Goal: Task Accomplishment & Management: Use online tool/utility

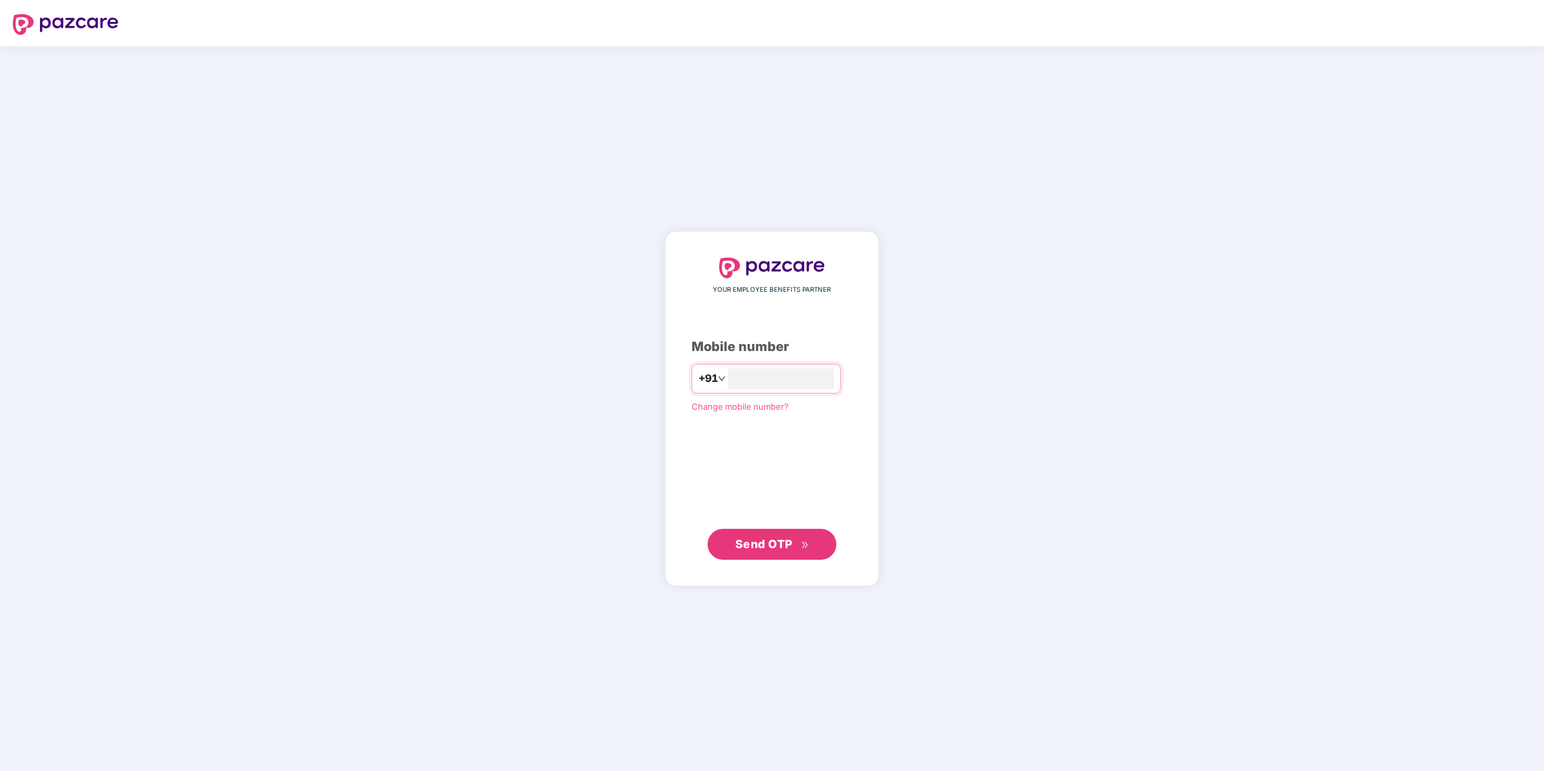
type input "**********"
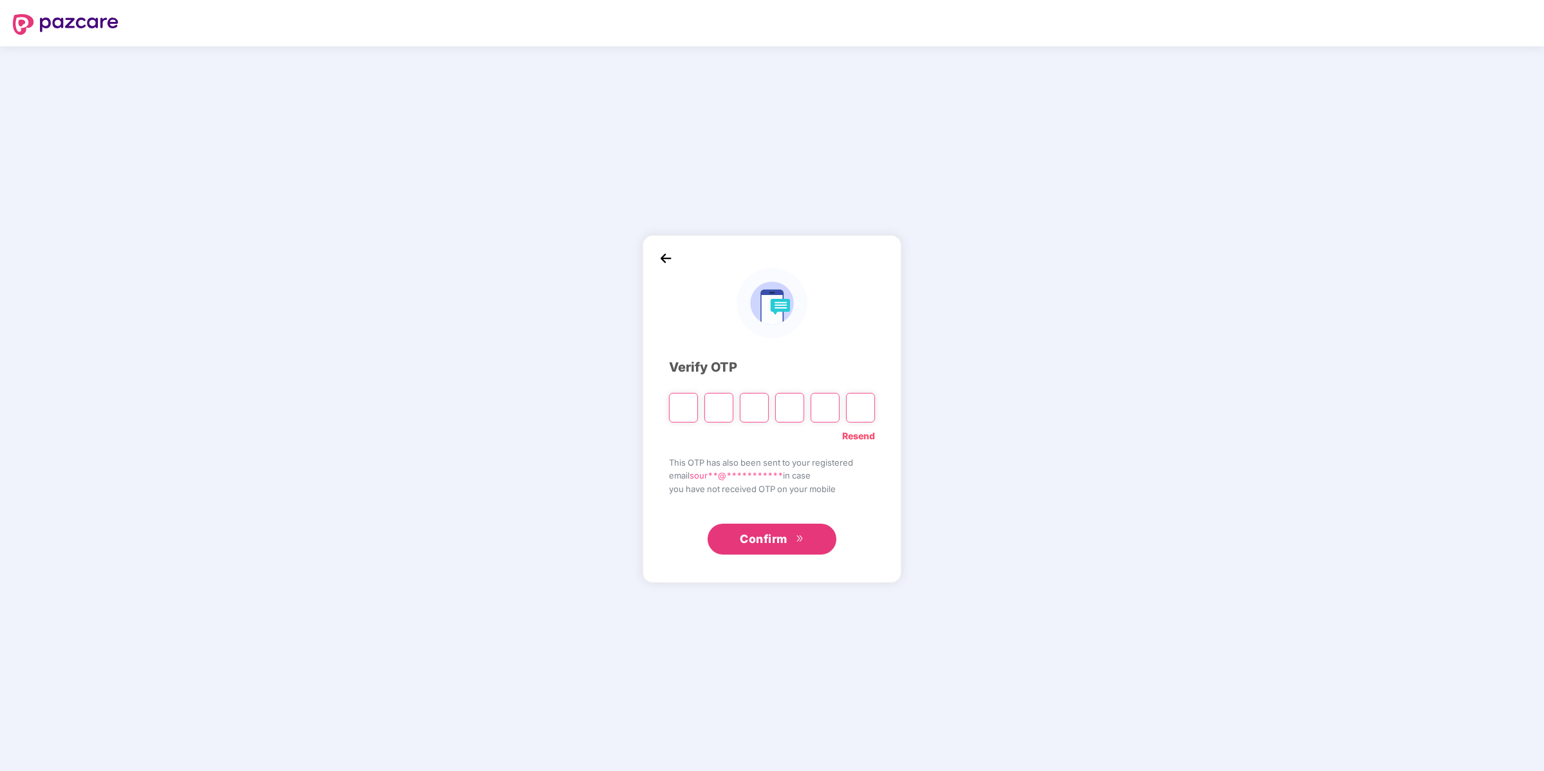
type input "*"
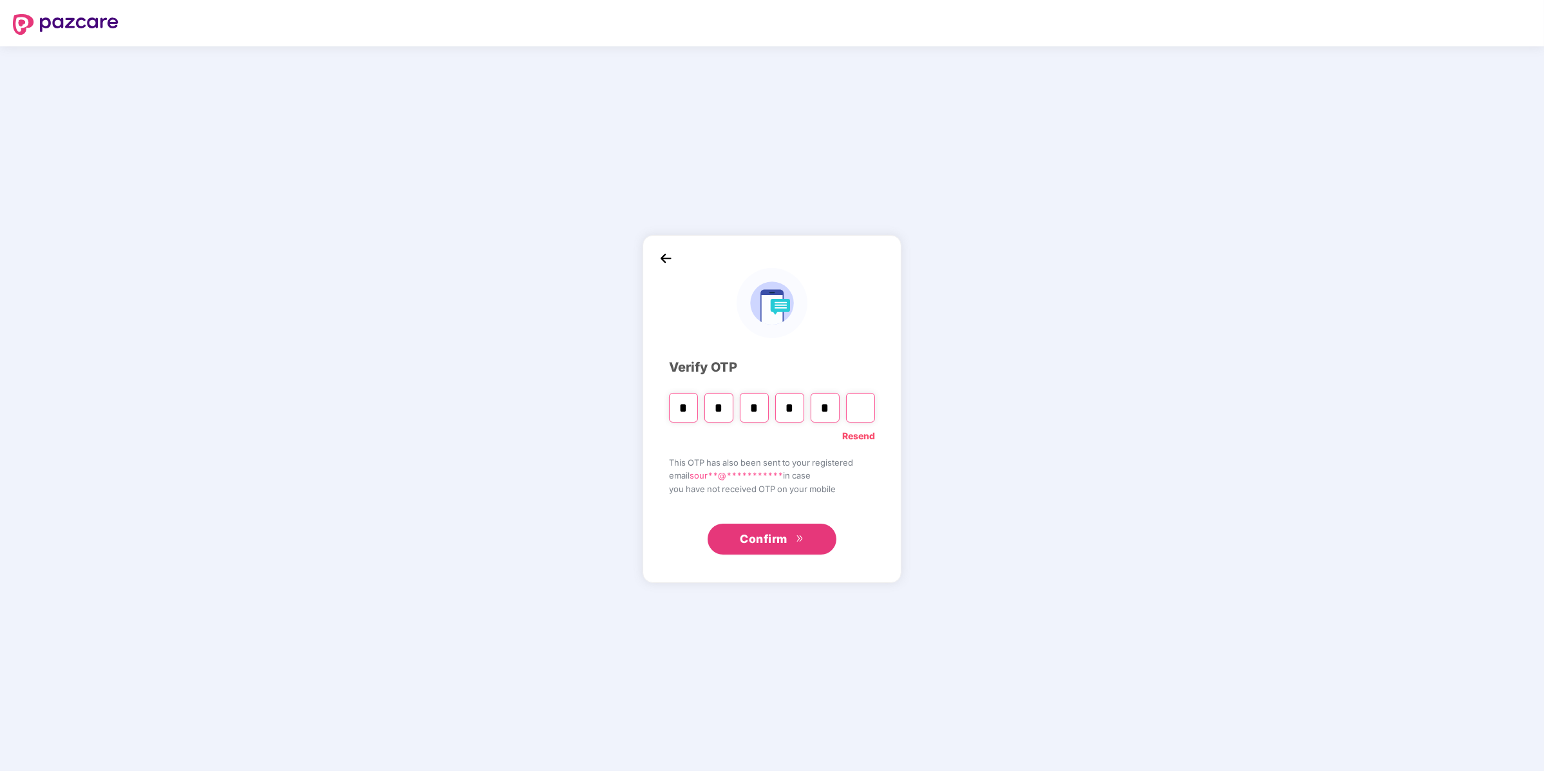
type input "*"
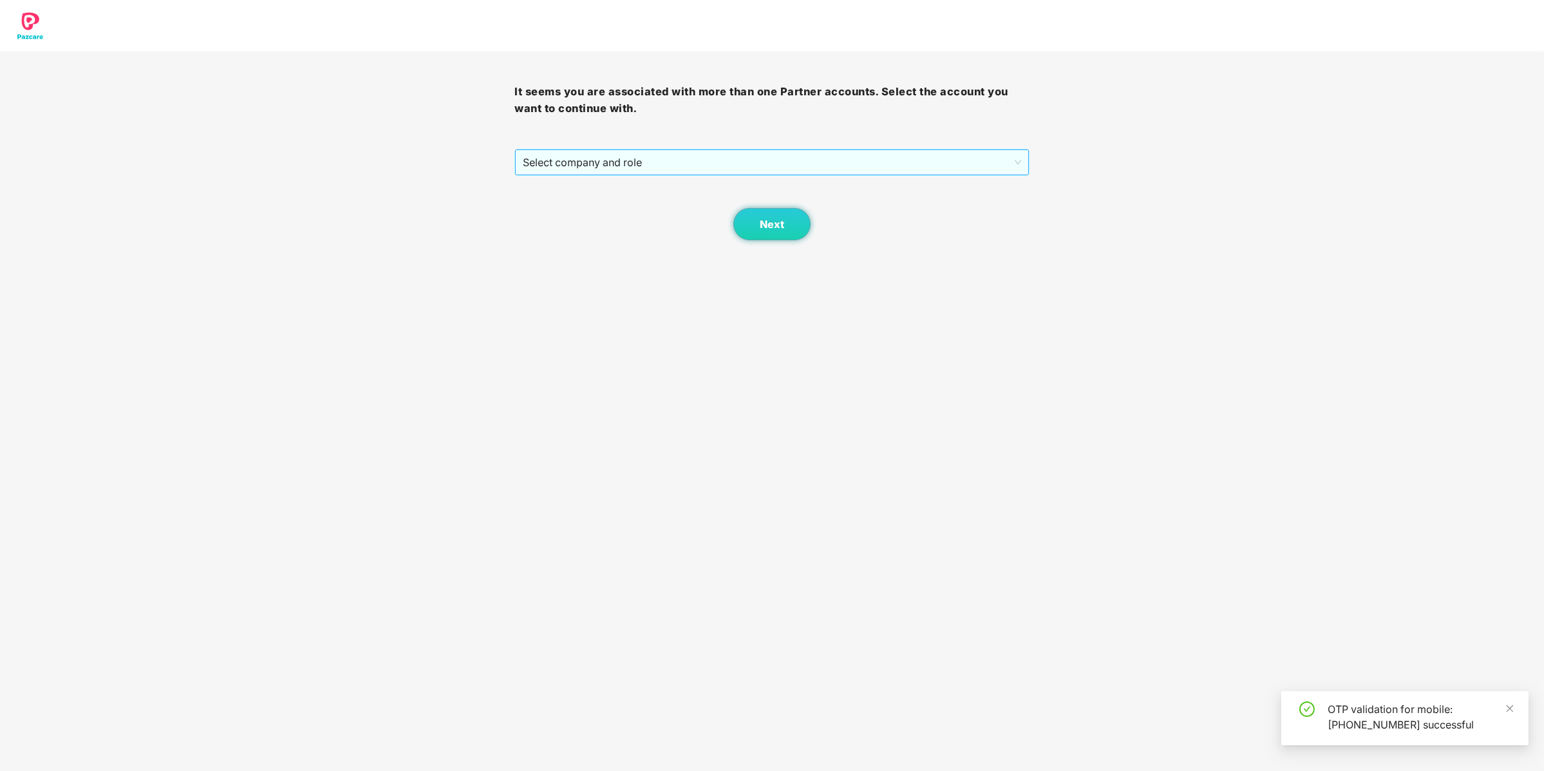
click at [722, 155] on span "Select company and role" at bounding box center [772, 162] width 498 height 24
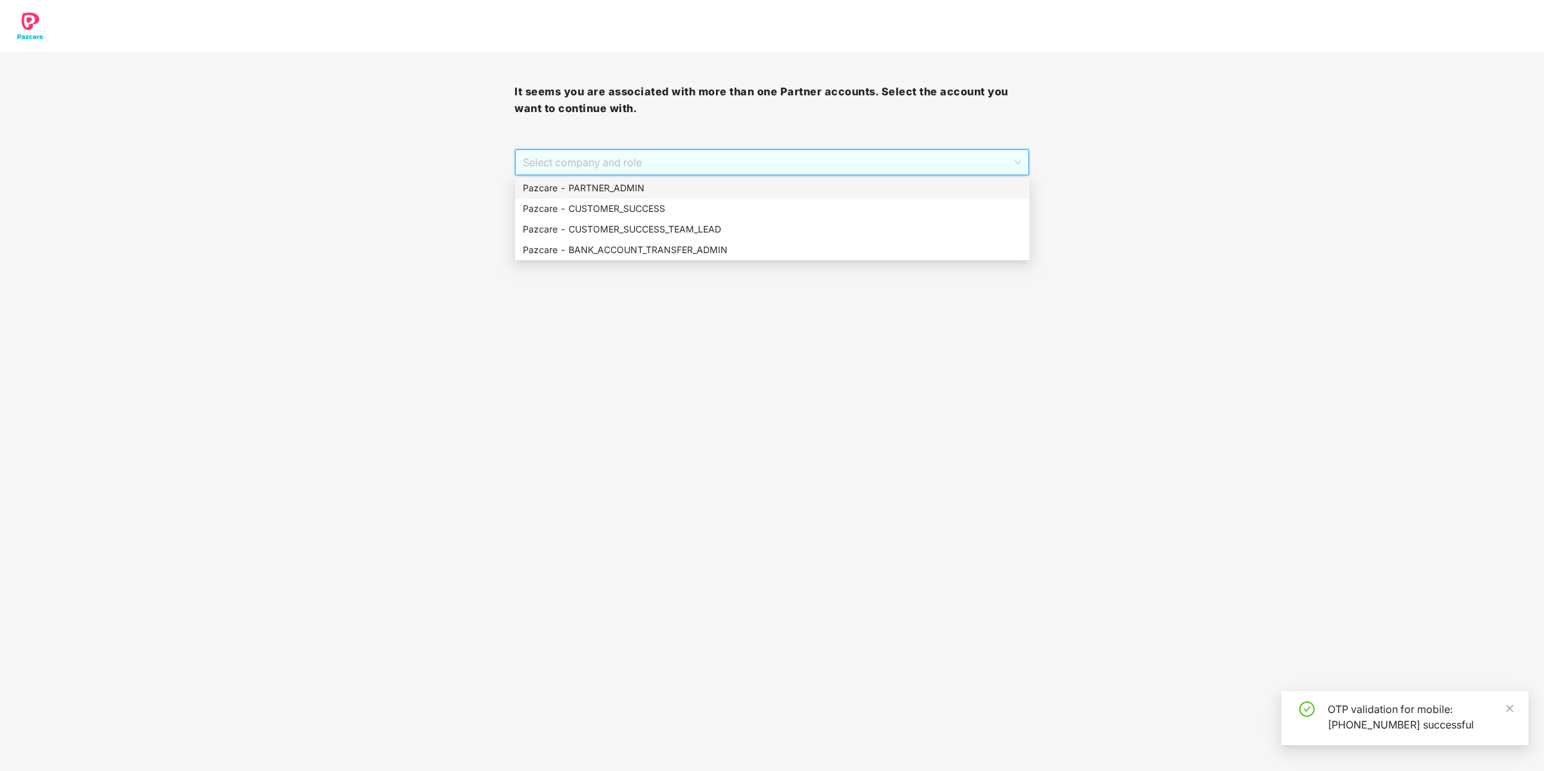
click at [715, 183] on div "Pazcare - PARTNER_ADMIN" at bounding box center [772, 188] width 499 height 14
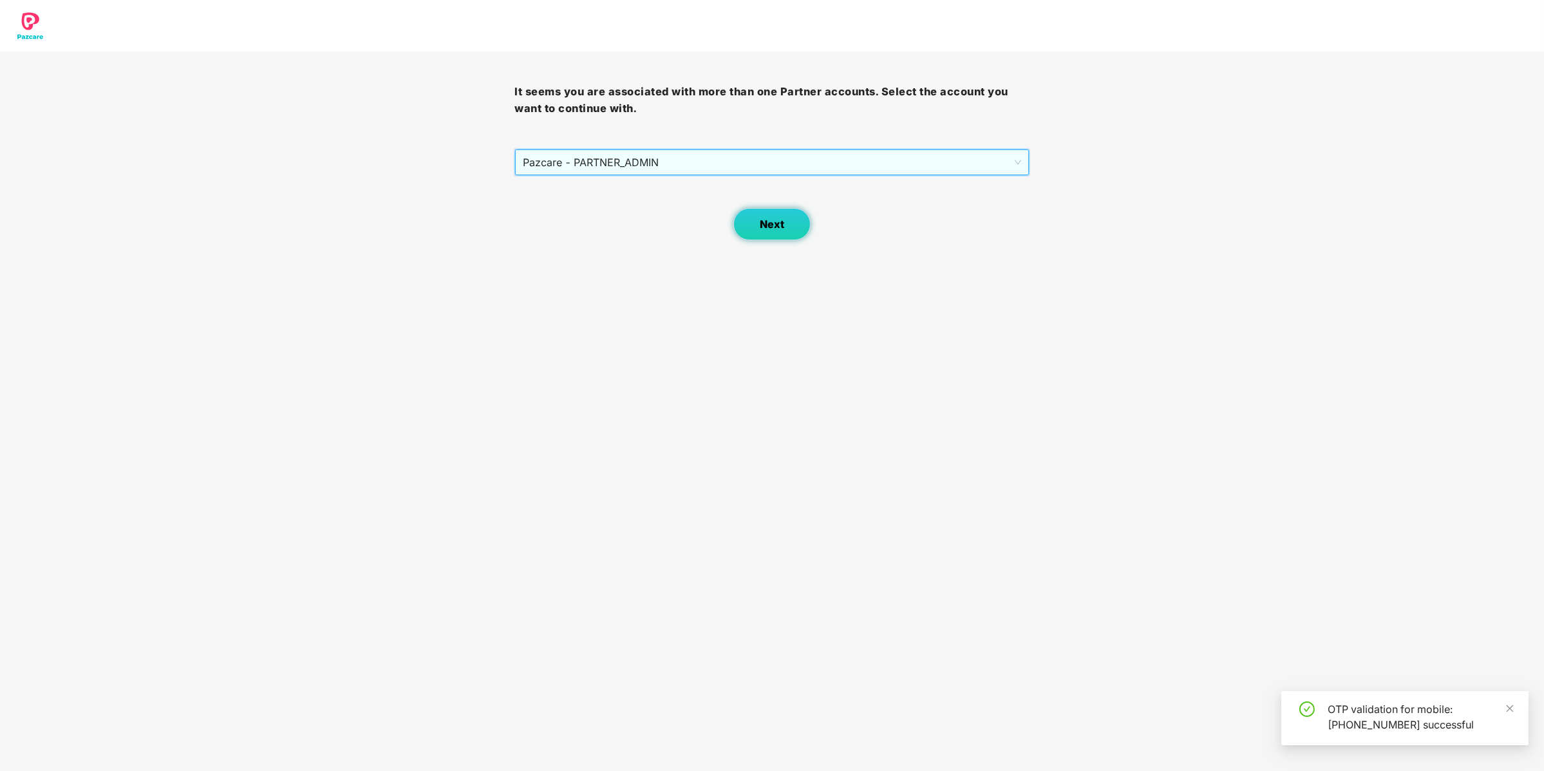
click at [782, 219] on span "Next" at bounding box center [772, 224] width 24 height 12
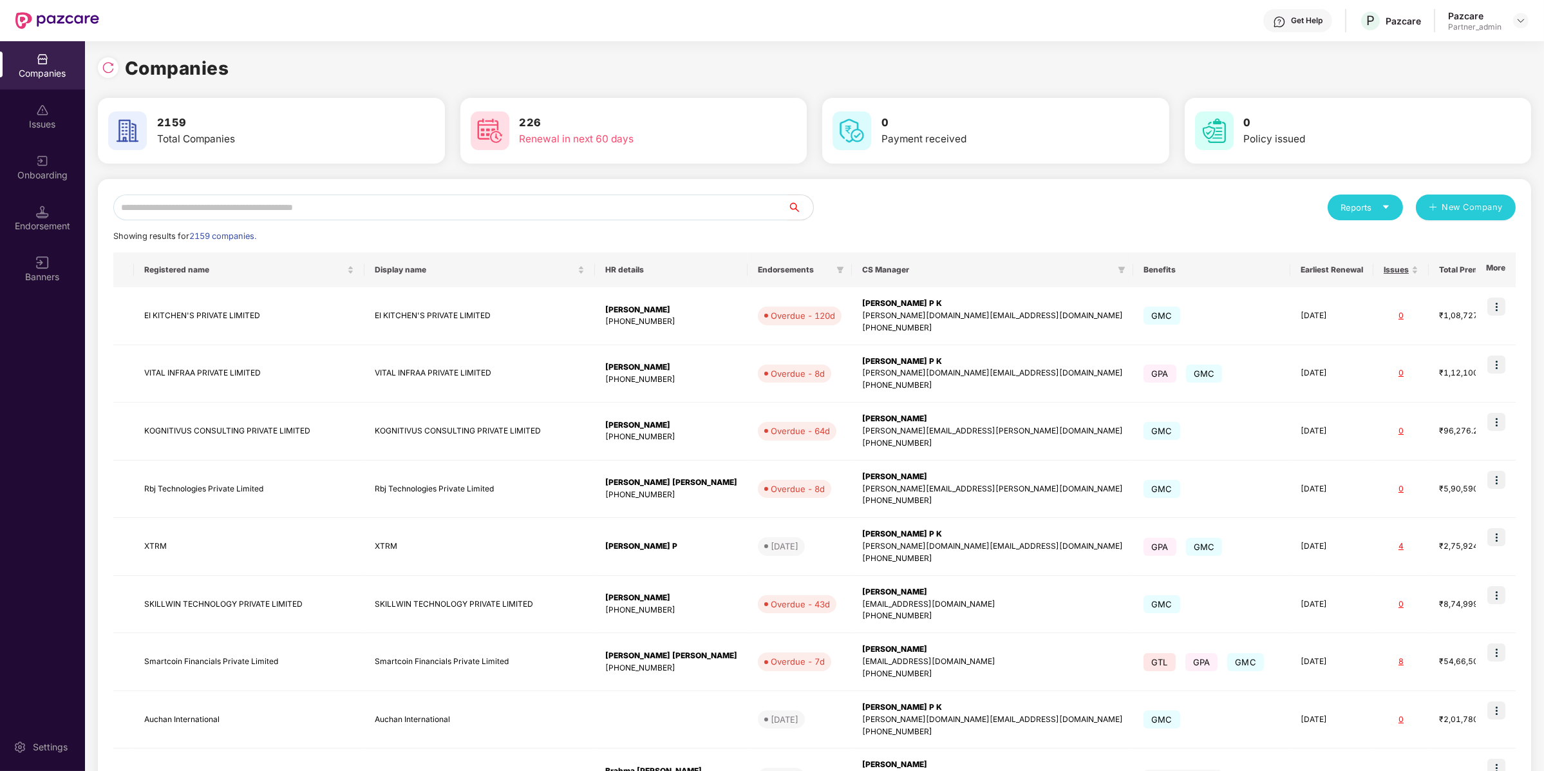
click at [238, 207] on input "text" at bounding box center [450, 207] width 674 height 26
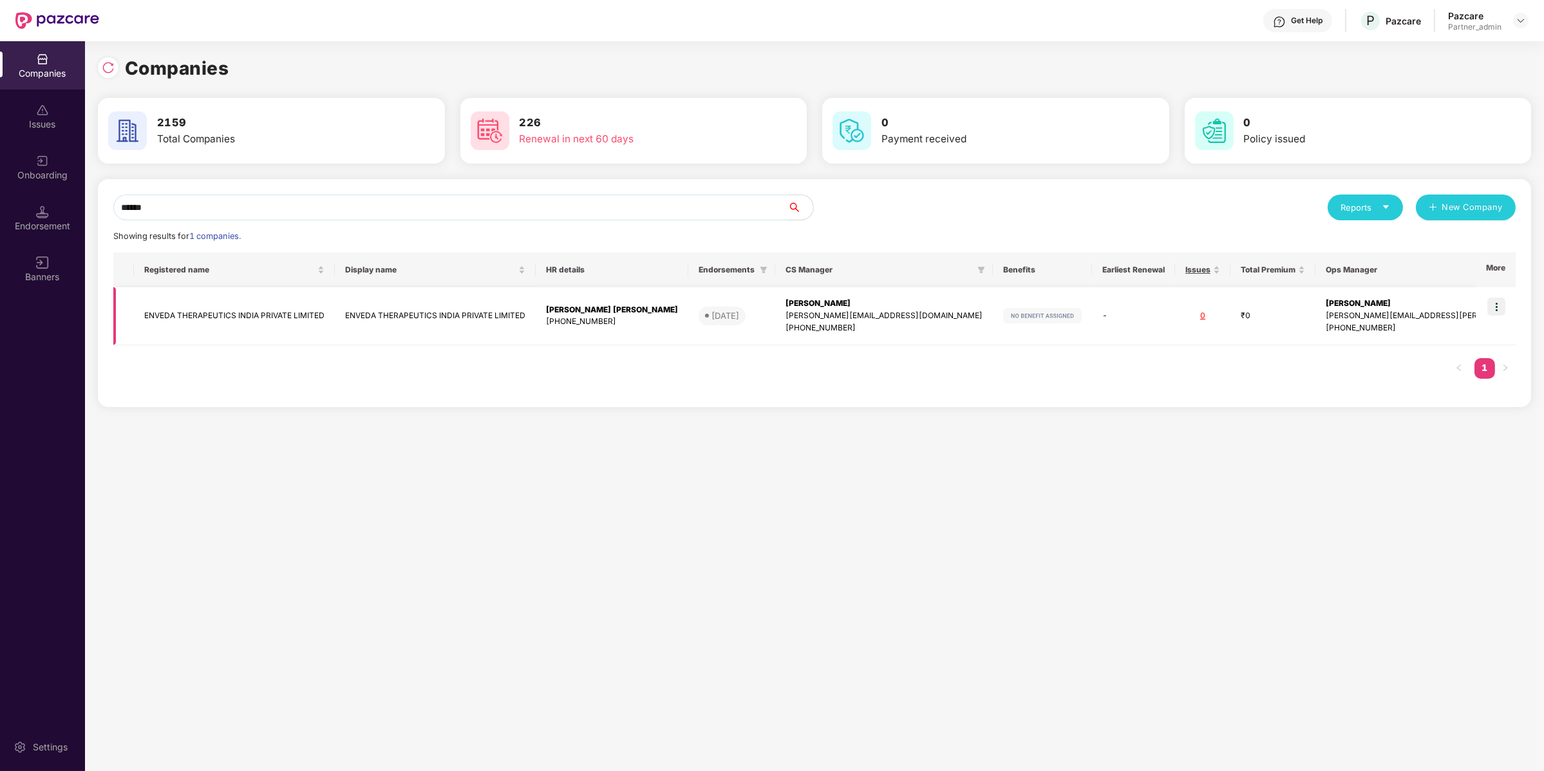
type input "******"
click at [1501, 306] on img at bounding box center [1497, 307] width 18 height 18
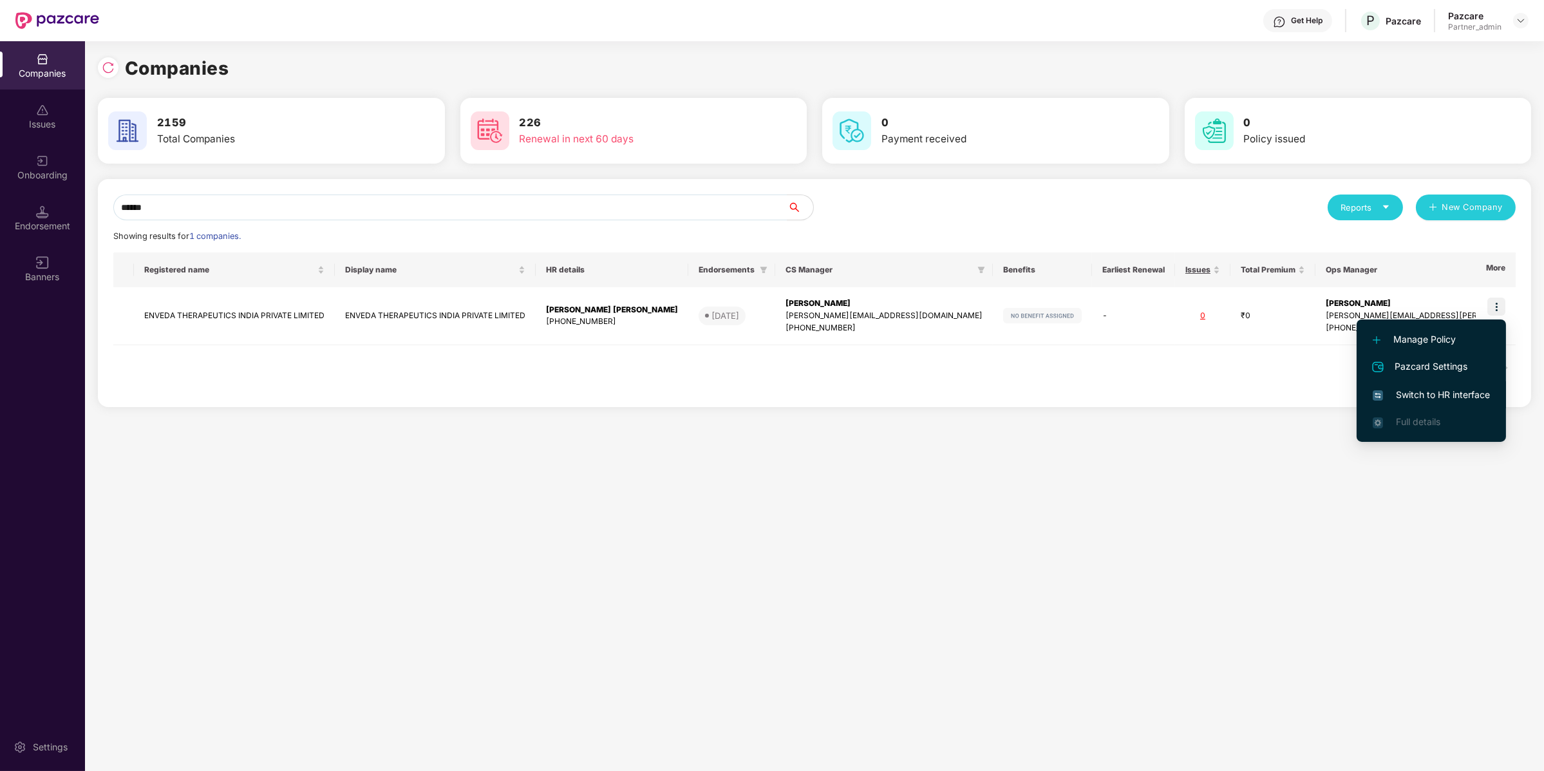
click at [1449, 396] on span "Switch to HR interface" at bounding box center [1431, 395] width 117 height 14
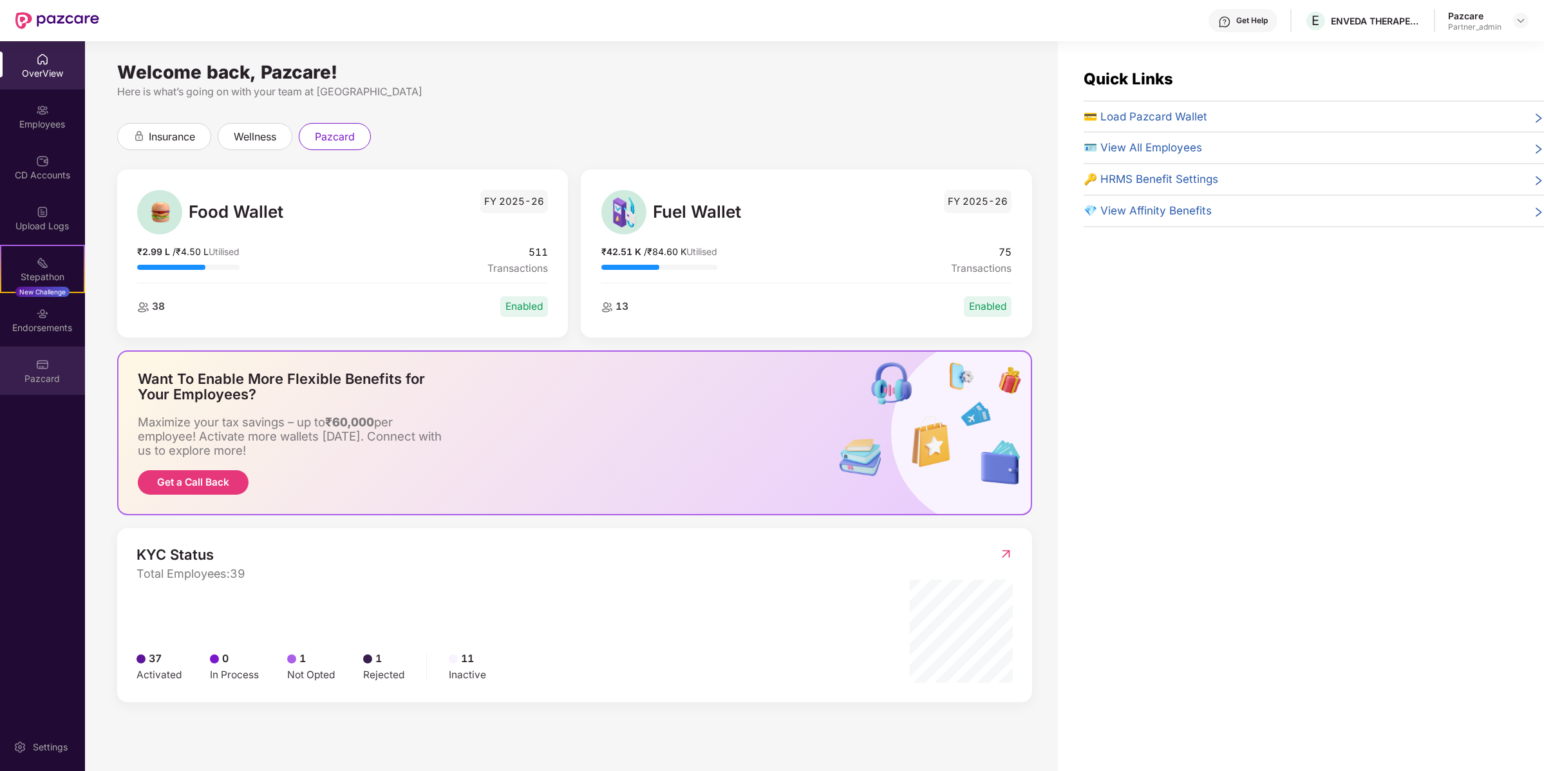
click at [42, 381] on div "Pazcard" at bounding box center [42, 378] width 85 height 13
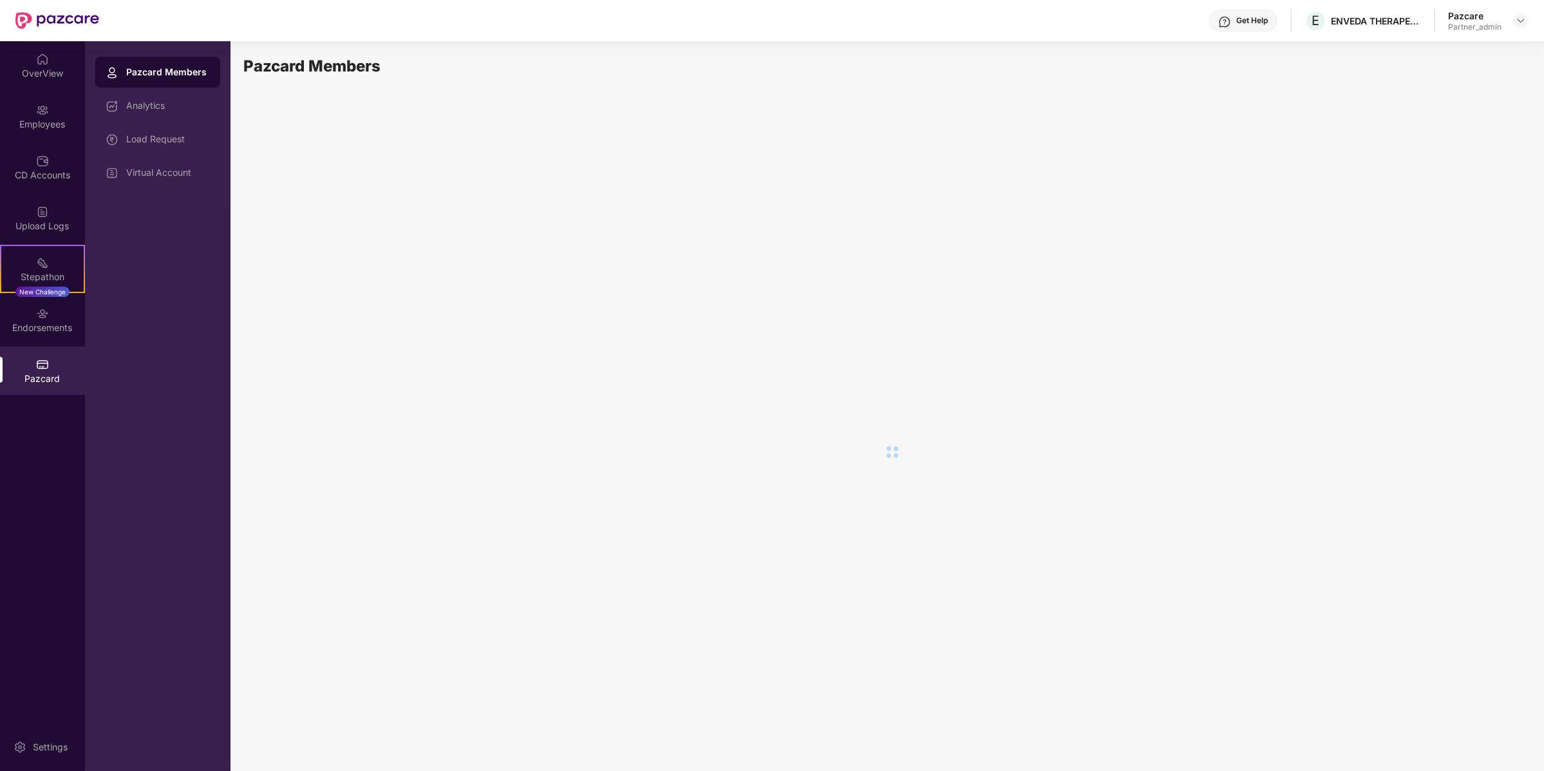
click at [177, 120] on div "Analytics" at bounding box center [157, 105] width 125 height 31
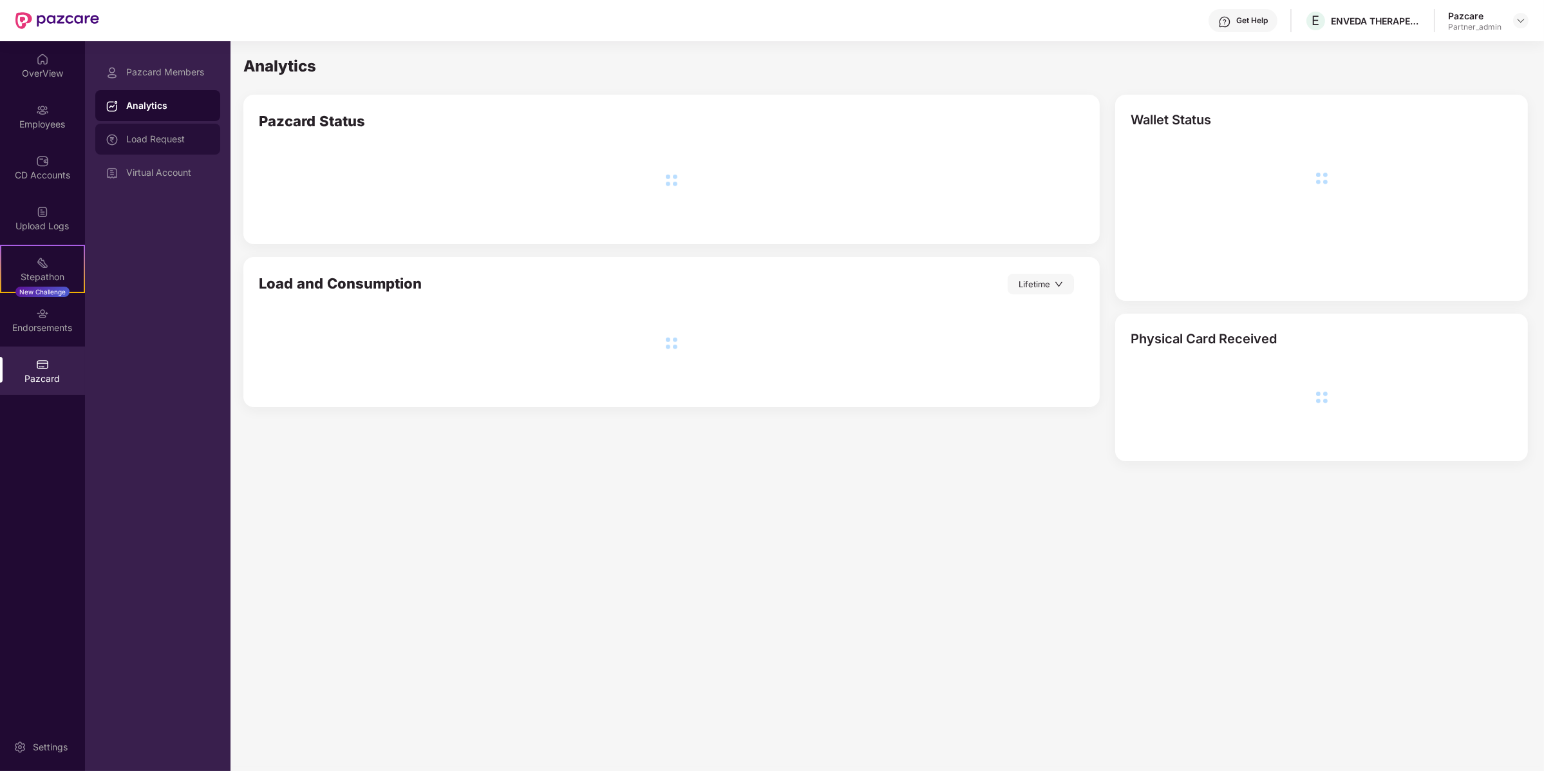
click at [177, 135] on div "Load Request" at bounding box center [168, 139] width 84 height 10
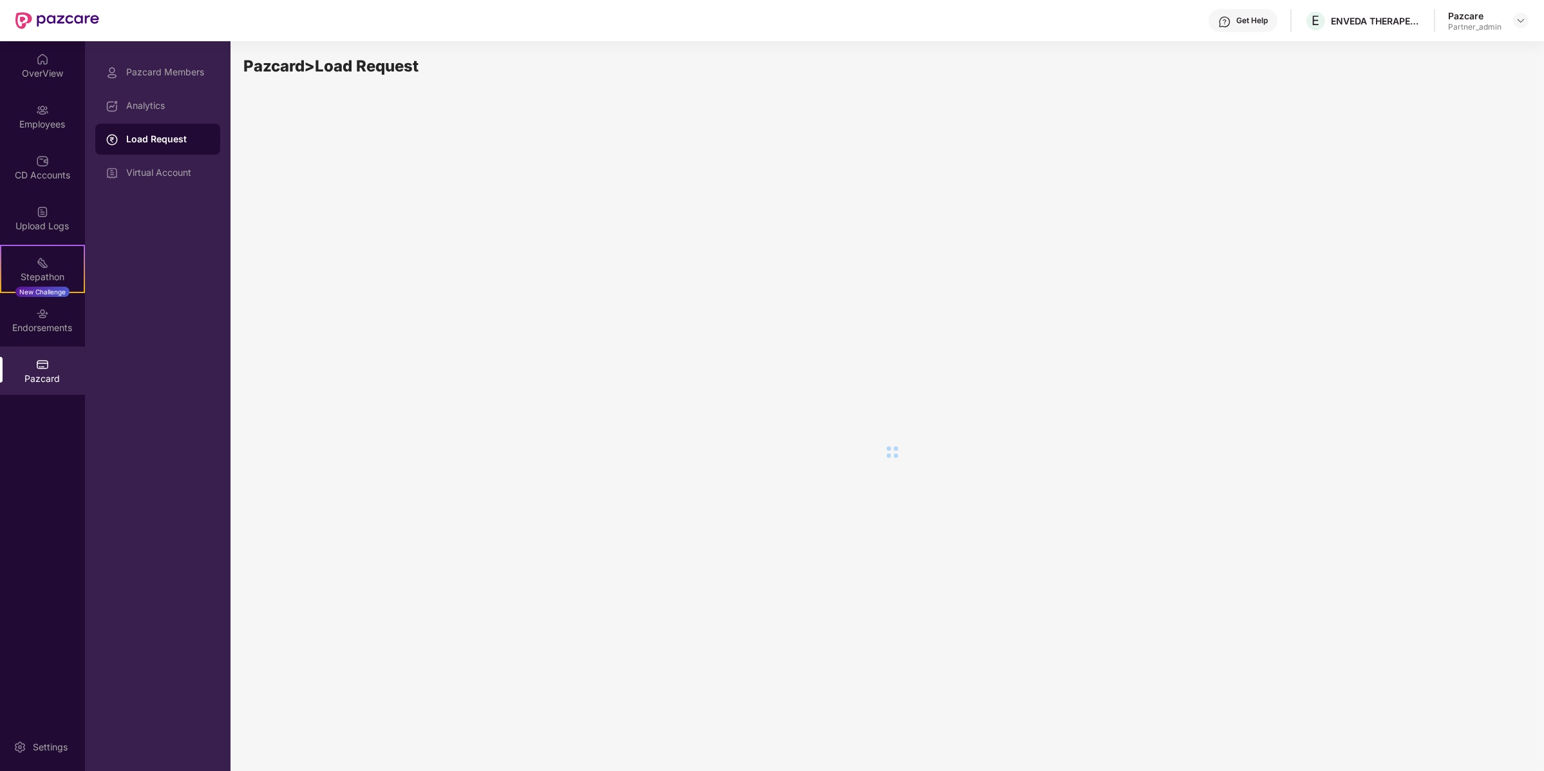
click at [359, 142] on div "Pazcard > Load Request" at bounding box center [885, 404] width 1285 height 700
click at [147, 181] on div "Virtual Account" at bounding box center [157, 172] width 125 height 31
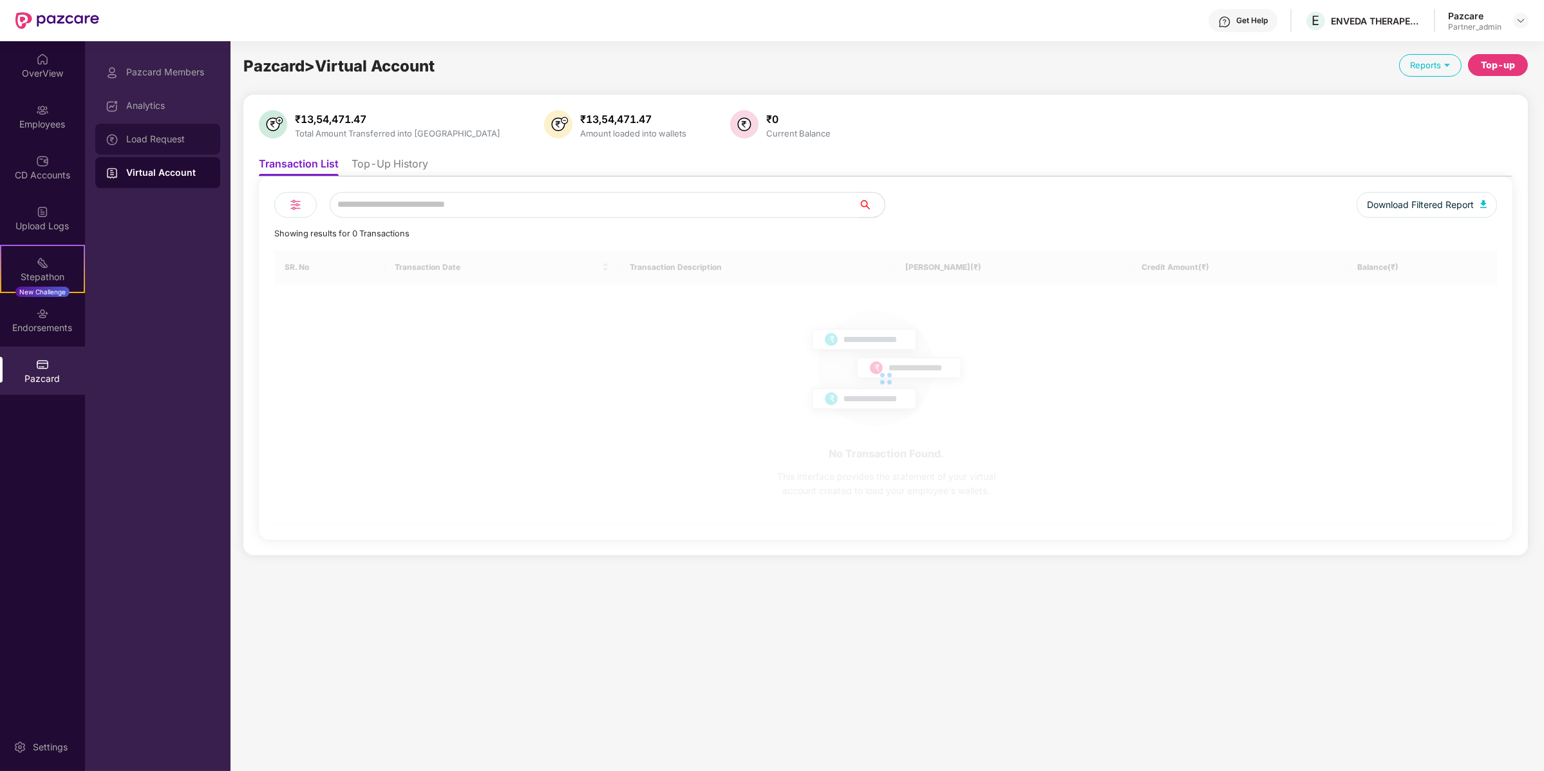
click at [164, 144] on div "Load Request" at bounding box center [168, 139] width 84 height 10
